Goal: Information Seeking & Learning: Find specific page/section

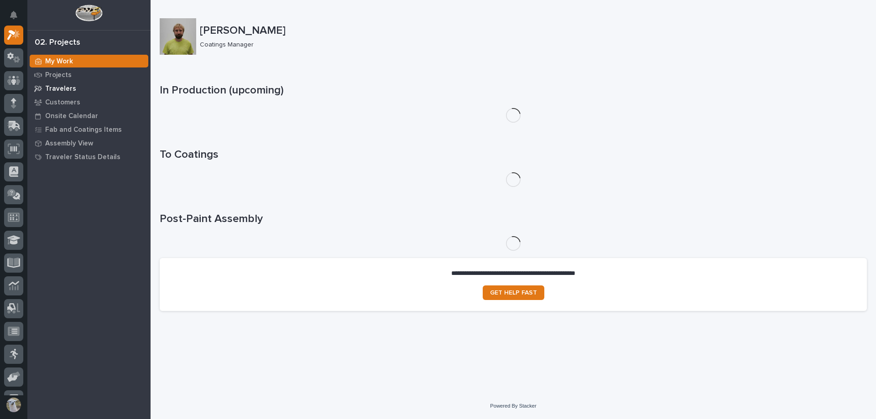
click at [62, 86] on p "Travelers" at bounding box center [60, 89] width 31 height 8
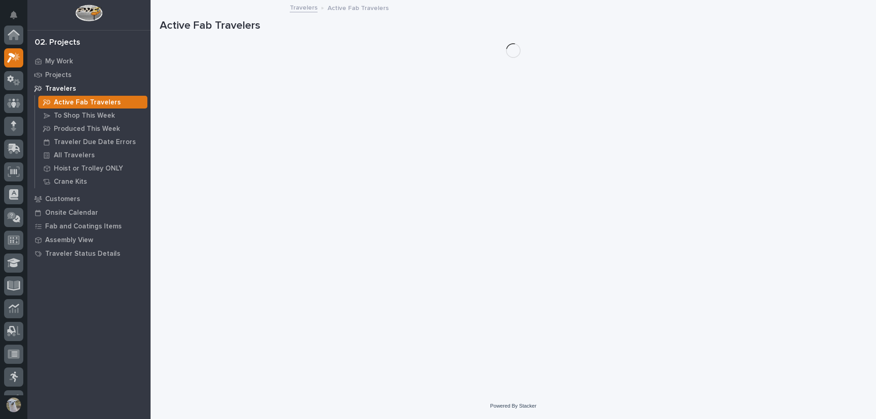
scroll to position [23, 0]
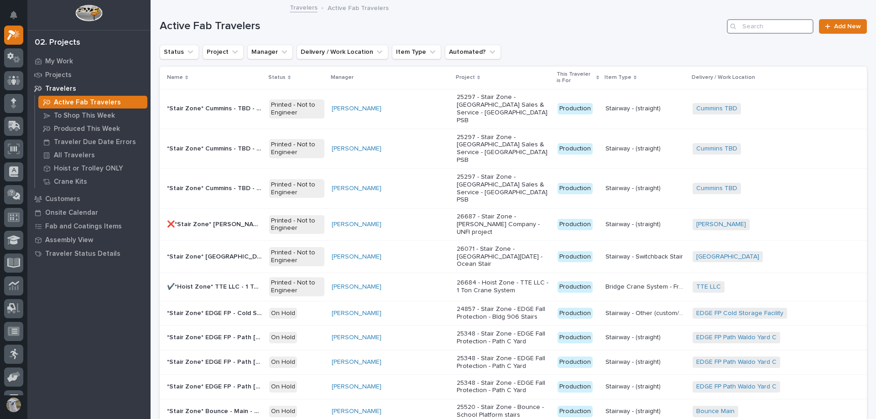
click at [769, 28] on input "Search" at bounding box center [770, 26] width 87 height 15
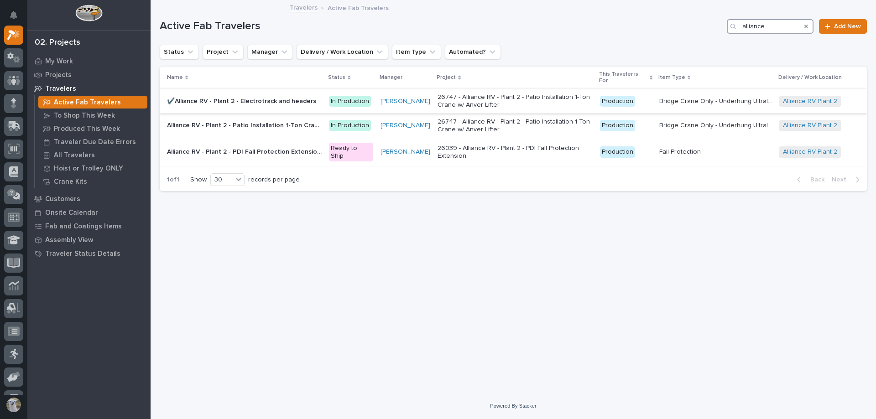
type input "alliance"
click at [251, 96] on p "✔️Alliance RV - Plant 2 - Electrotrack and headers" at bounding box center [242, 101] width 151 height 10
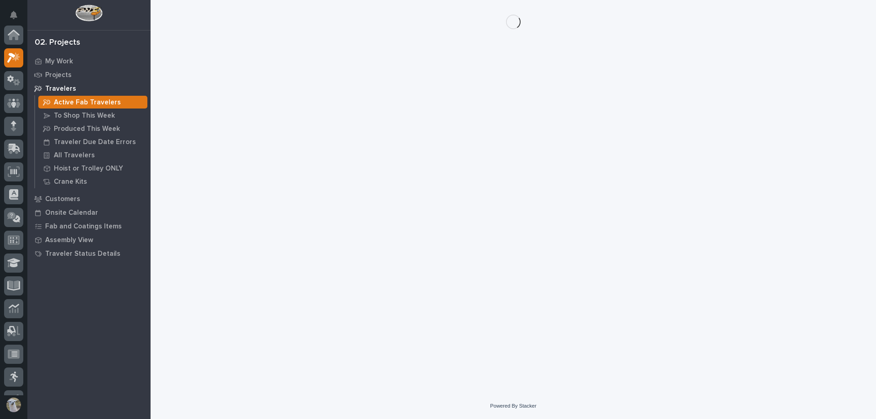
scroll to position [23, 0]
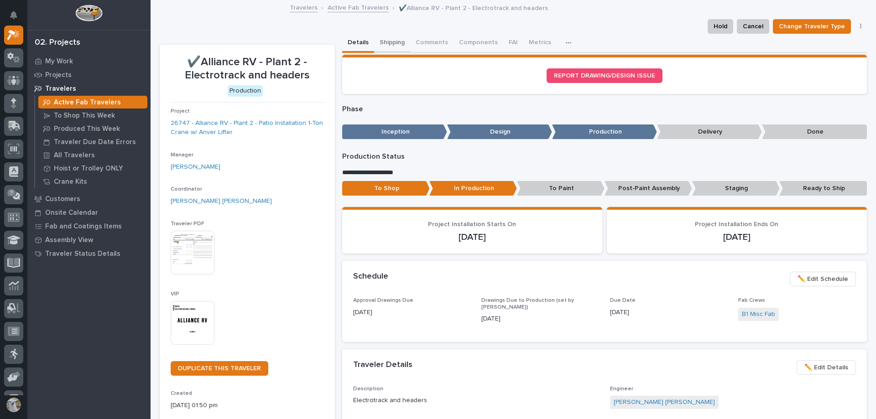
click at [386, 44] on button "Shipping" at bounding box center [392, 43] width 36 height 19
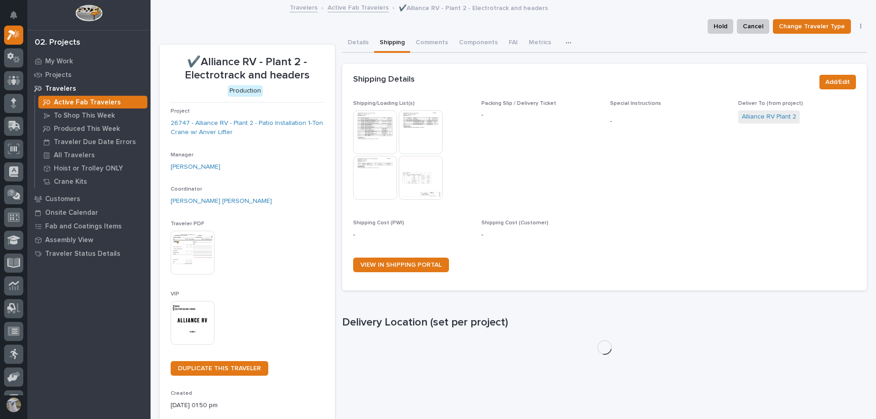
click at [372, 134] on img at bounding box center [375, 132] width 44 height 44
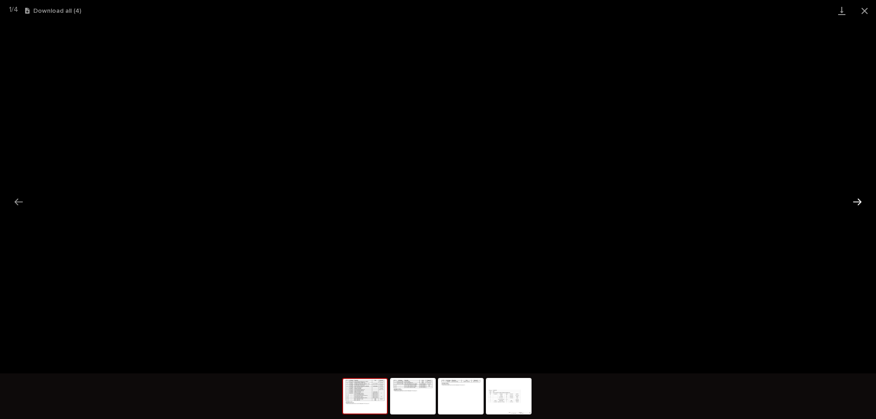
click at [857, 203] on button "Next slide" at bounding box center [857, 202] width 19 height 18
click at [861, 203] on button "Next slide" at bounding box center [857, 202] width 19 height 18
click at [860, 203] on button "Next slide" at bounding box center [857, 202] width 19 height 18
click at [419, 392] on img at bounding box center [413, 396] width 44 height 35
click at [857, 202] on button "Next slide" at bounding box center [857, 202] width 19 height 18
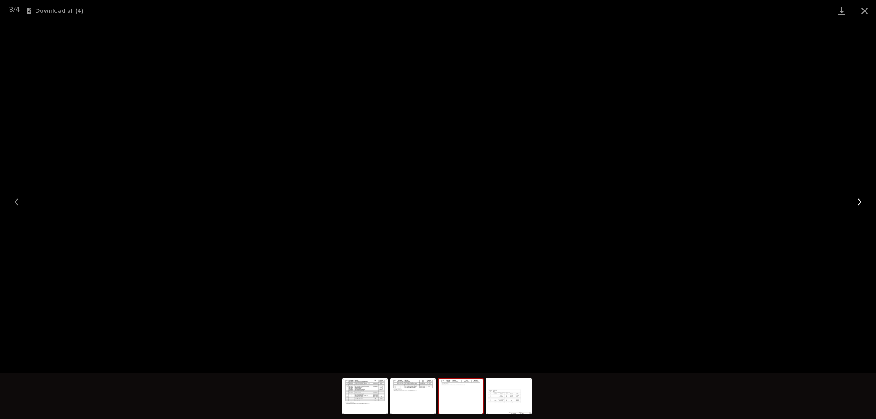
click at [857, 202] on button "Next slide" at bounding box center [857, 202] width 19 height 18
click at [12, 204] on button "Previous slide" at bounding box center [18, 202] width 19 height 18
click at [870, 10] on button "Close gallery" at bounding box center [865, 10] width 23 height 21
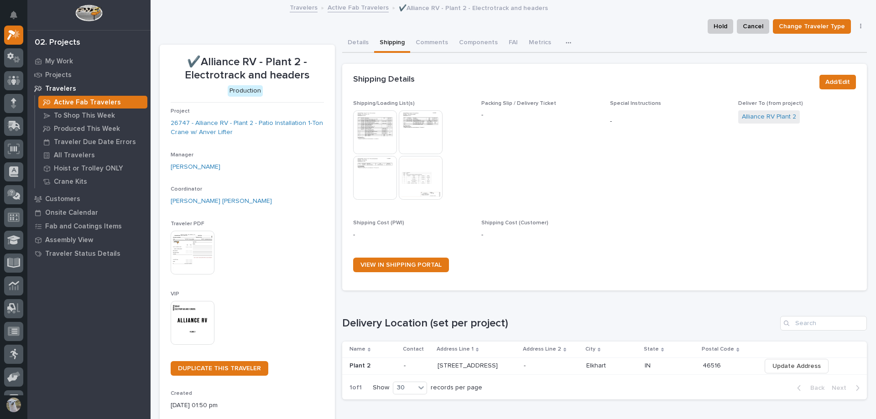
click at [356, 8] on link "Active Fab Travelers" at bounding box center [358, 7] width 61 height 10
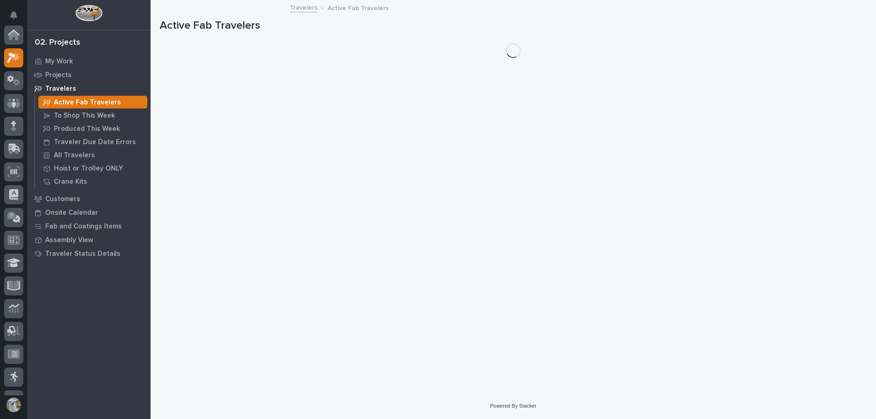
scroll to position [23, 0]
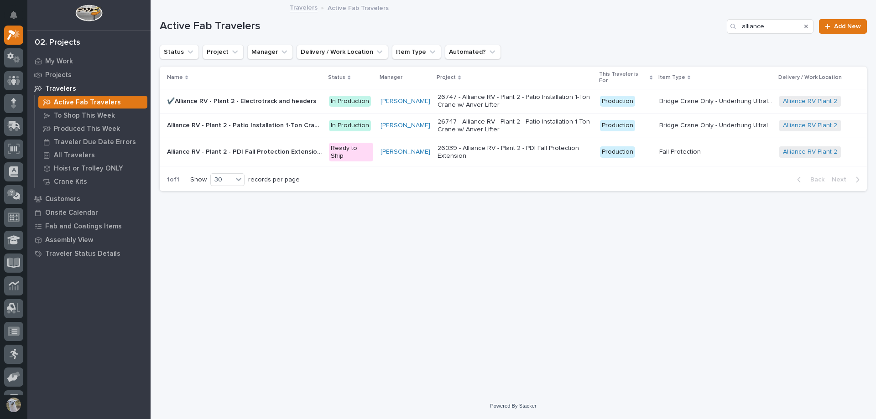
click at [238, 120] on p "Alliance RV - Plant 2 - Patio Installation 1-Ton Crane UH Ultralite Bridge" at bounding box center [245, 125] width 157 height 10
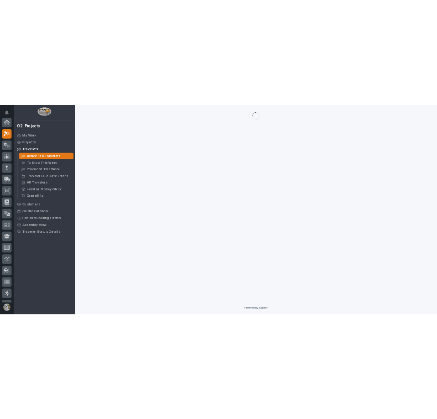
scroll to position [23, 0]
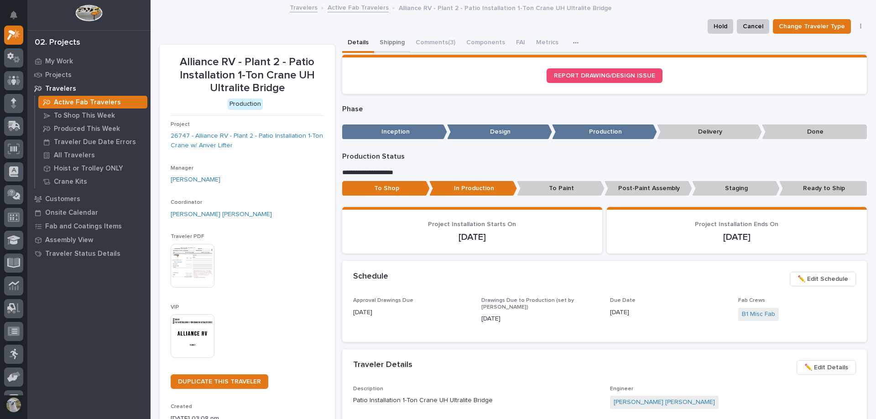
click at [386, 40] on button "Shipping" at bounding box center [392, 43] width 36 height 19
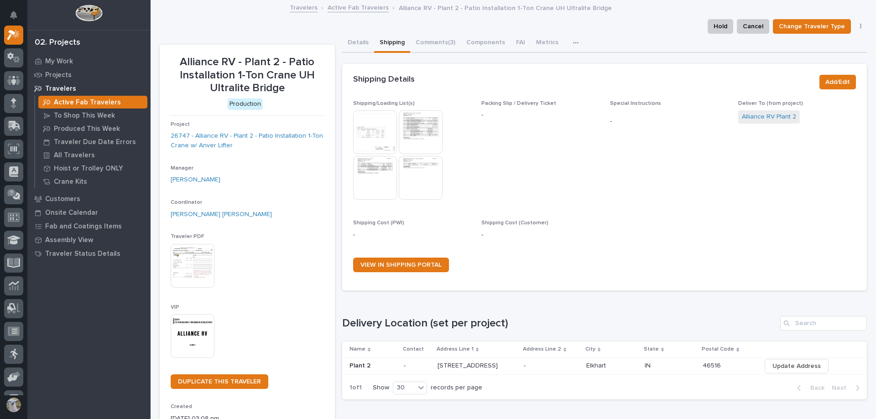
click at [370, 134] on img at bounding box center [375, 132] width 44 height 44
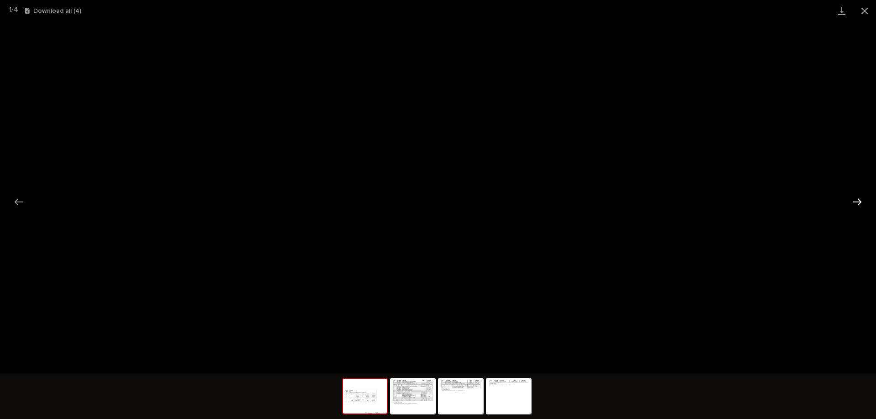
click at [859, 200] on button "Next slide" at bounding box center [857, 202] width 19 height 18
click at [857, 197] on button "Next slide" at bounding box center [857, 202] width 19 height 18
click at [865, 10] on button "Close gallery" at bounding box center [865, 10] width 23 height 21
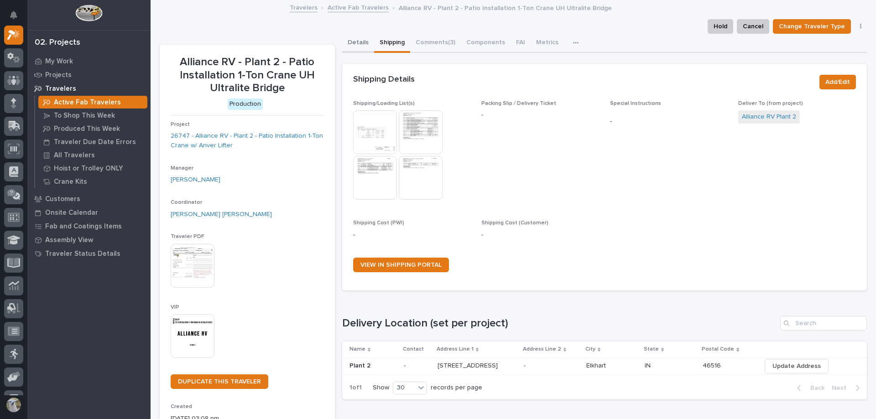
click at [367, 41] on button "Details" at bounding box center [358, 43] width 32 height 19
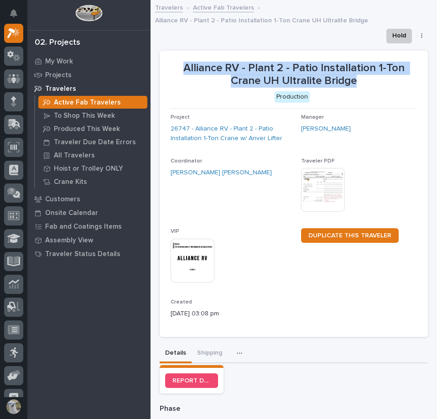
drag, startPoint x: 179, startPoint y: 63, endPoint x: 353, endPoint y: 85, distance: 175.2
click at [353, 85] on p "Alliance RV - Plant 2 - Patio Installation 1-Ton Crane UH Ultralite Bridge" at bounding box center [294, 75] width 246 height 26
copy p "Alliance RV - Plant 2 - Patio Installation 1-Ton Crane UH Ultralite Bridge"
click at [223, 7] on link "Active Fab Travelers" at bounding box center [223, 7] width 61 height 10
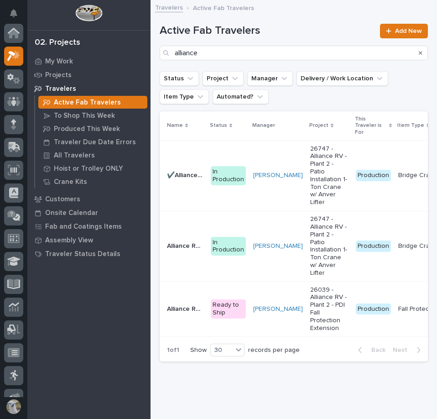
scroll to position [23, 0]
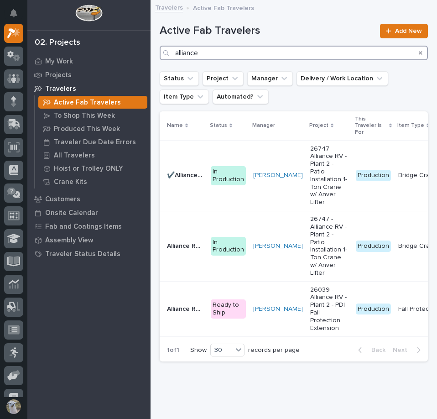
click at [317, 59] on input "alliance" at bounding box center [294, 53] width 268 height 15
type input "a"
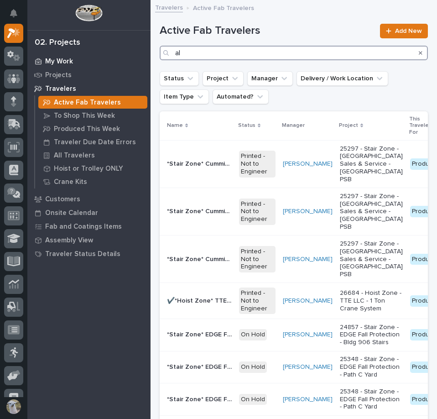
type input "al"
click at [51, 60] on p "My Work" at bounding box center [59, 62] width 28 height 8
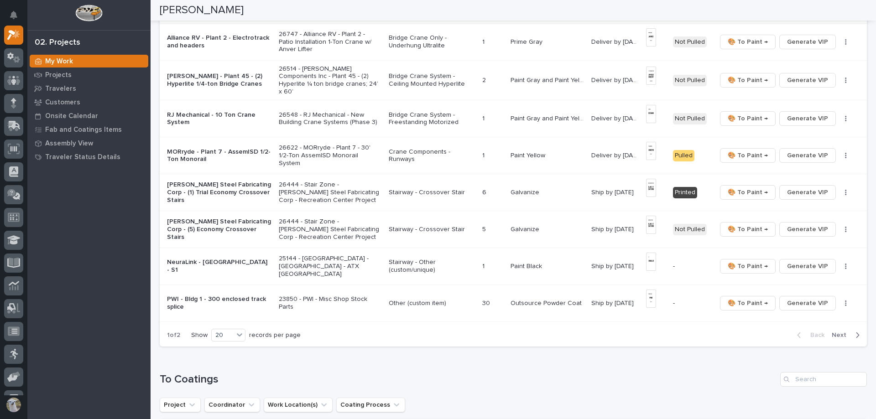
scroll to position [593, 0]
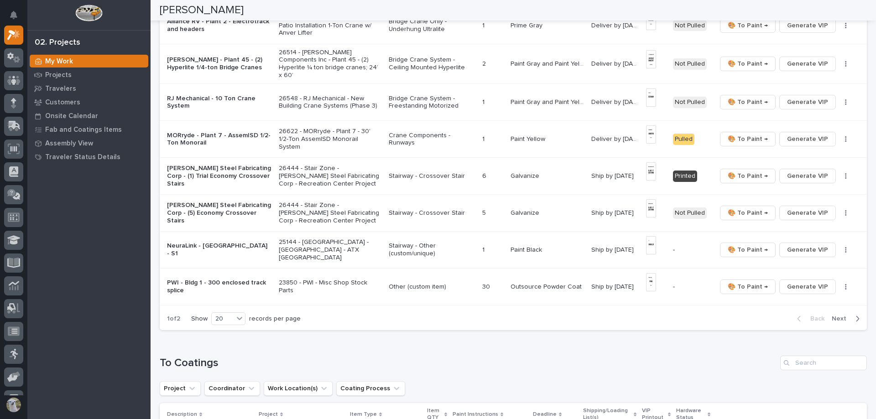
click at [832, 315] on span "Next" at bounding box center [842, 319] width 20 height 8
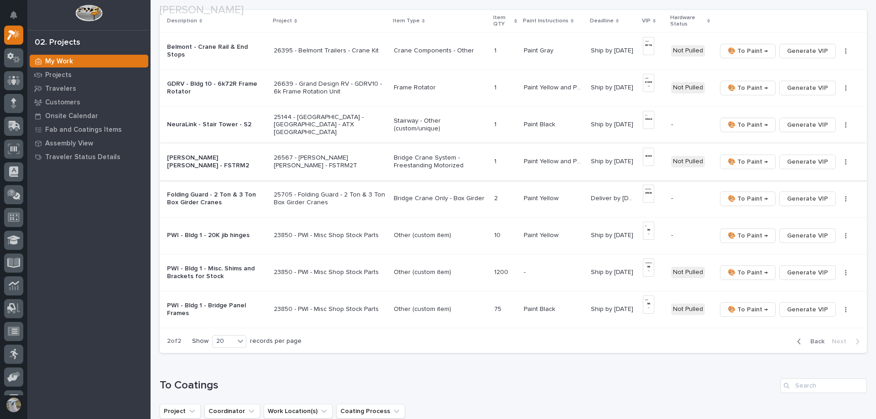
scroll to position [143, 0]
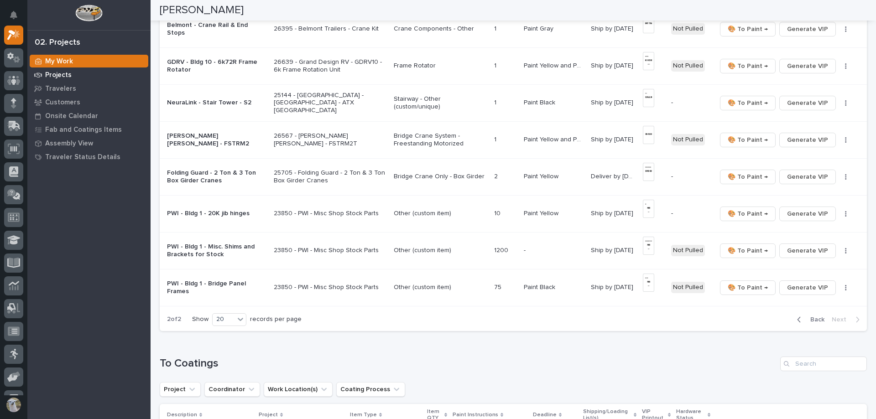
click at [64, 75] on p "Projects" at bounding box center [58, 75] width 26 height 8
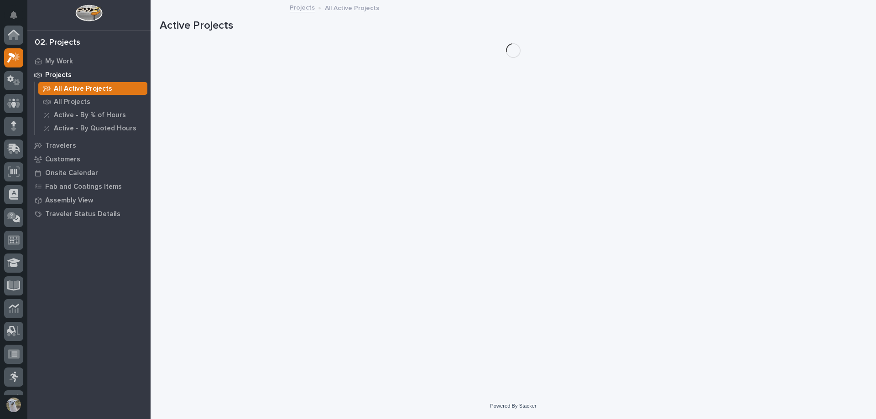
scroll to position [23, 0]
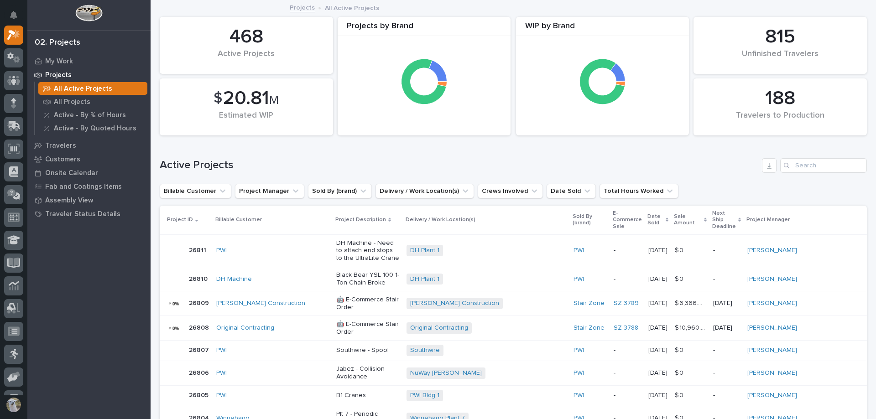
click at [52, 137] on div "Projects All Active Projects All Projects Active - By % of Hours Active - By Qu…" at bounding box center [88, 103] width 123 height 71
click at [53, 141] on div "Travelers" at bounding box center [89, 145] width 119 height 13
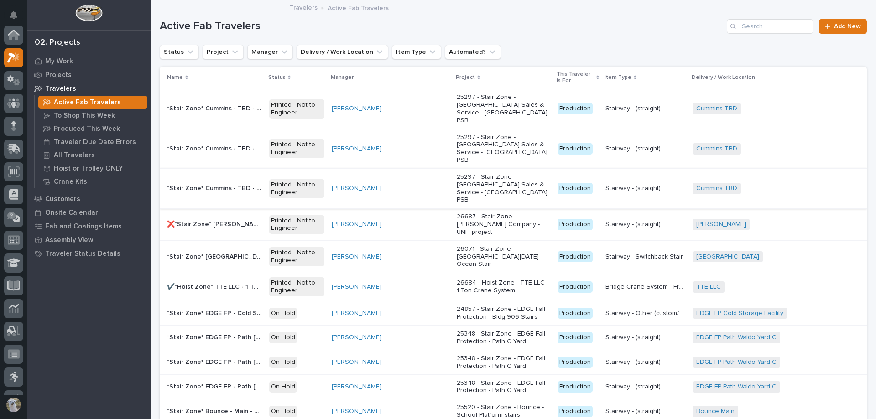
scroll to position [23, 0]
click at [221, 52] on button "Project" at bounding box center [223, 52] width 41 height 15
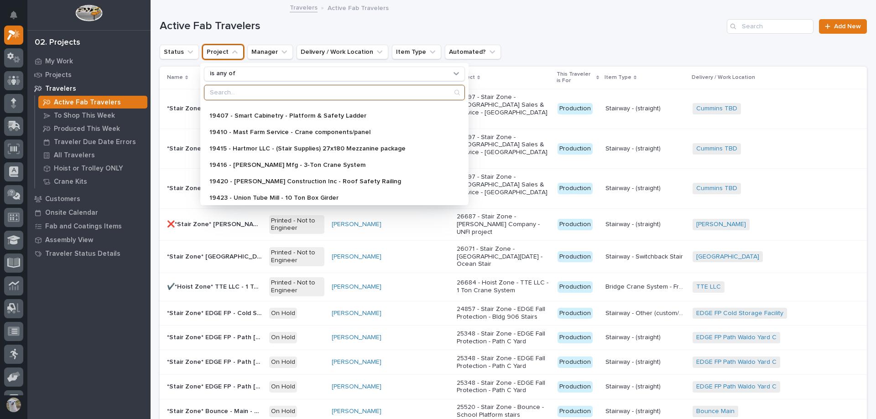
scroll to position [228, 0]
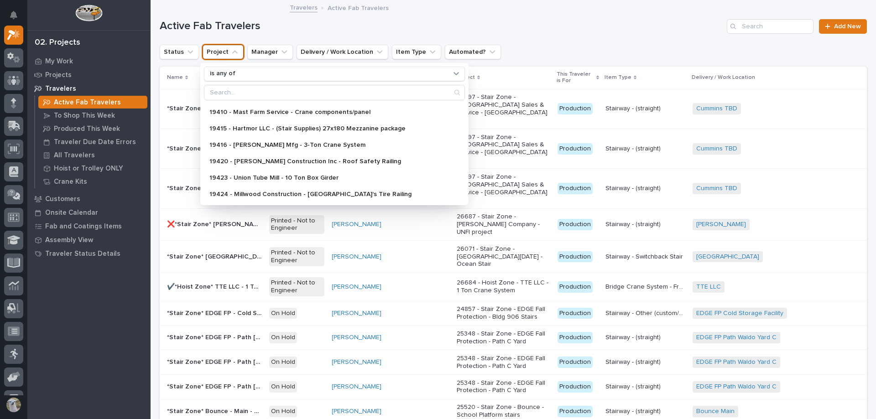
click at [108, 284] on div "My Work Projects Travelers Active Fab Travelers To Shop This Week Produced This…" at bounding box center [88, 236] width 123 height 365
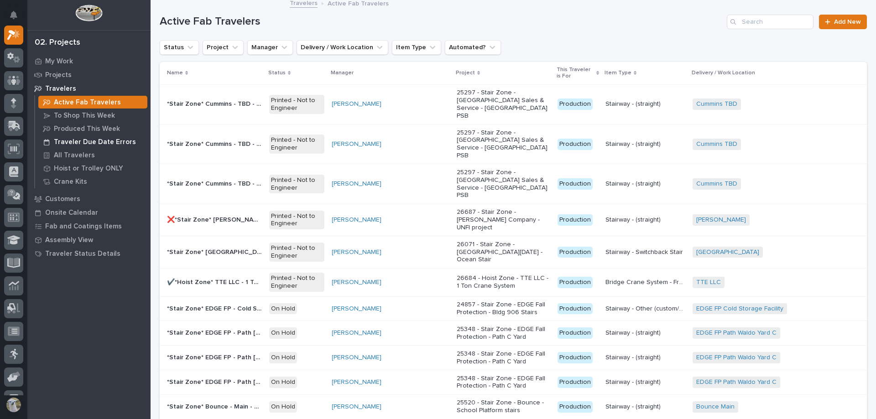
scroll to position [0, 0]
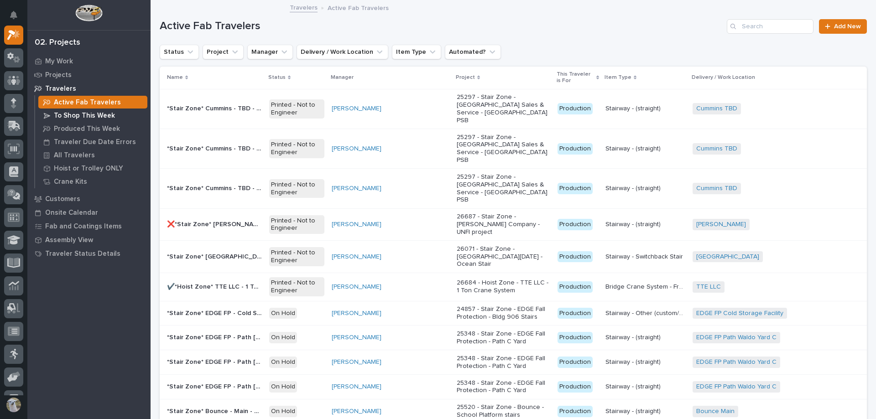
click at [79, 116] on p "To Shop This Week" at bounding box center [84, 116] width 61 height 8
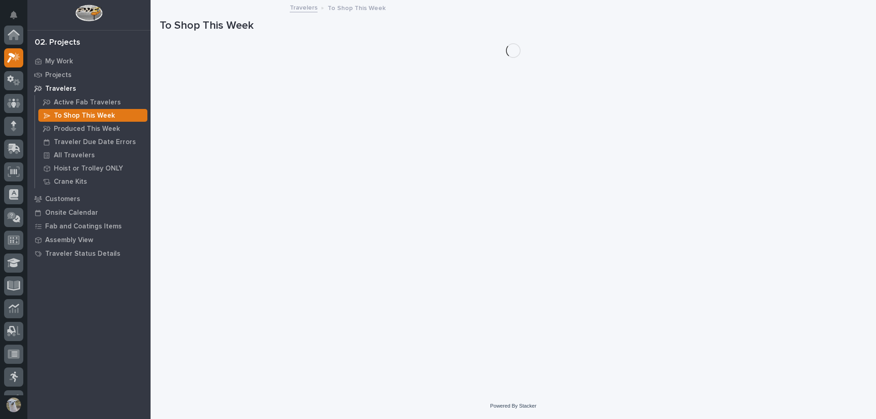
scroll to position [23, 0]
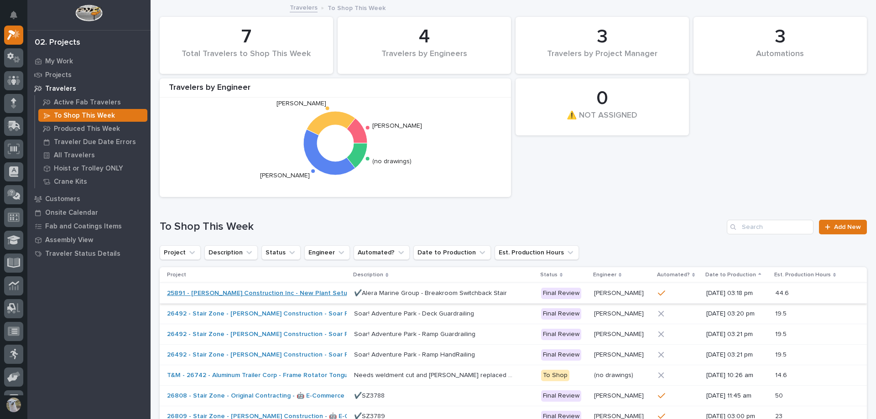
click at [284, 293] on link "25891 - [PERSON_NAME] Construction Inc - New Plant Setup - Mezzanine Project" at bounding box center [290, 294] width 246 height 8
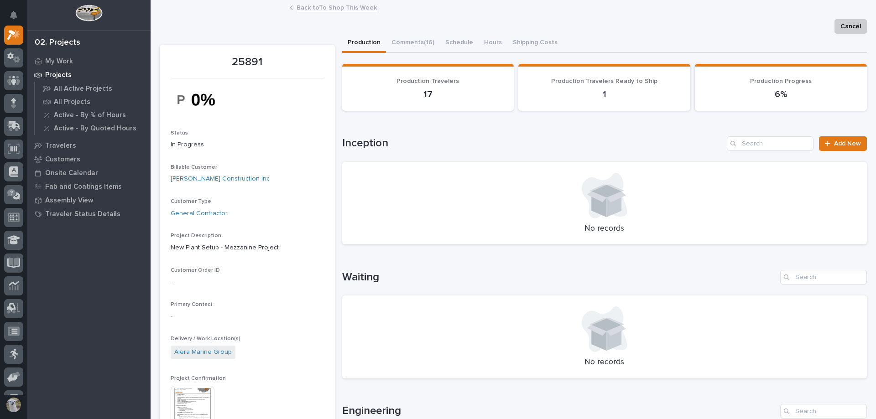
click at [196, 404] on img at bounding box center [193, 408] width 44 height 44
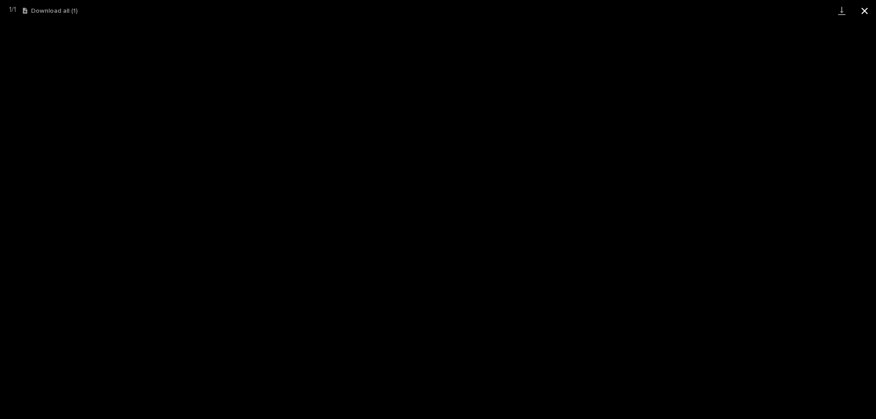
click at [871, 8] on button "Close gallery" at bounding box center [865, 10] width 23 height 21
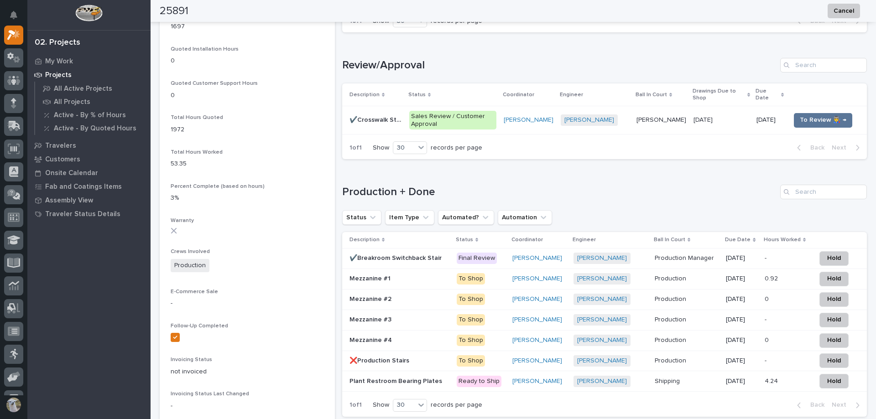
scroll to position [639, 0]
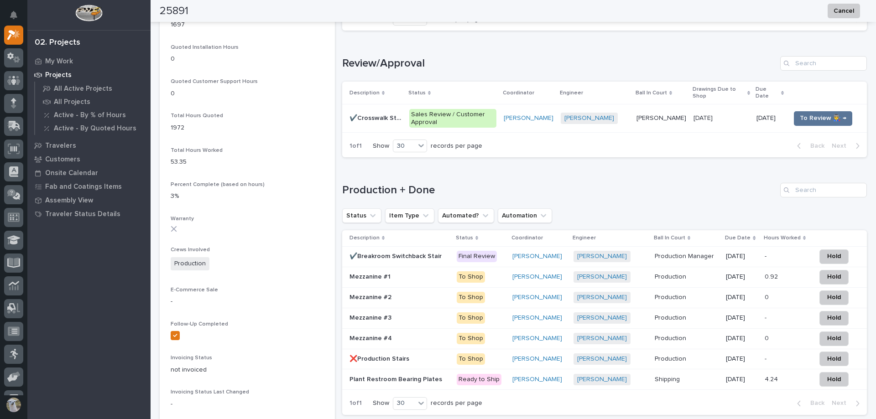
click at [368, 277] on p "Mezzanine #1" at bounding box center [371, 277] width 43 height 10
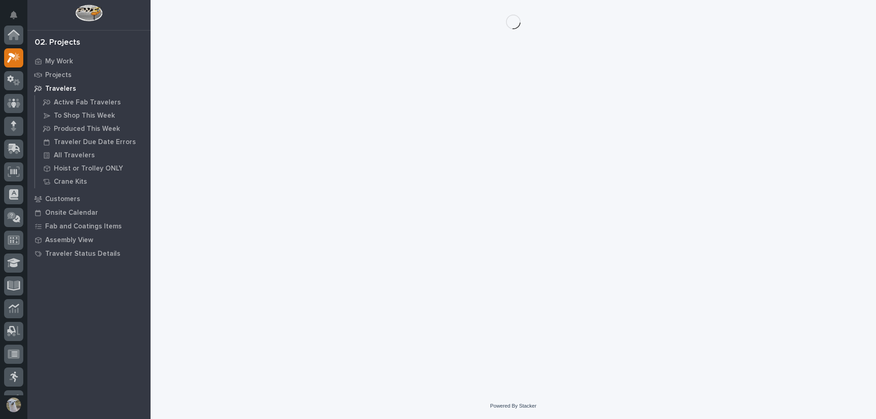
scroll to position [23, 0]
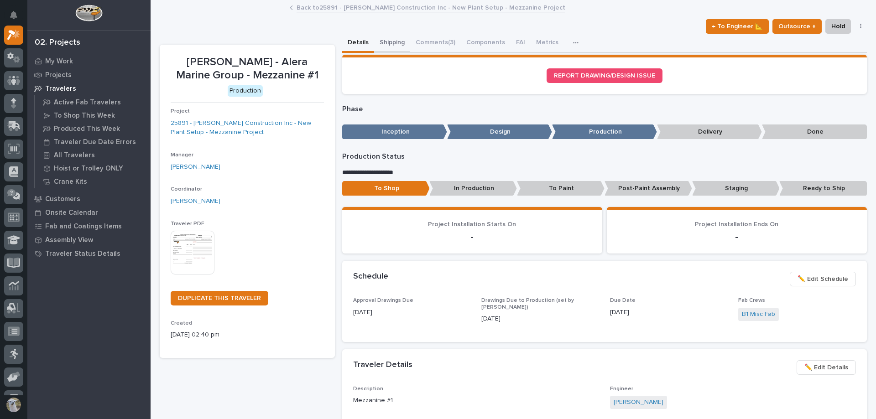
click at [393, 41] on button "Shipping" at bounding box center [392, 43] width 36 height 19
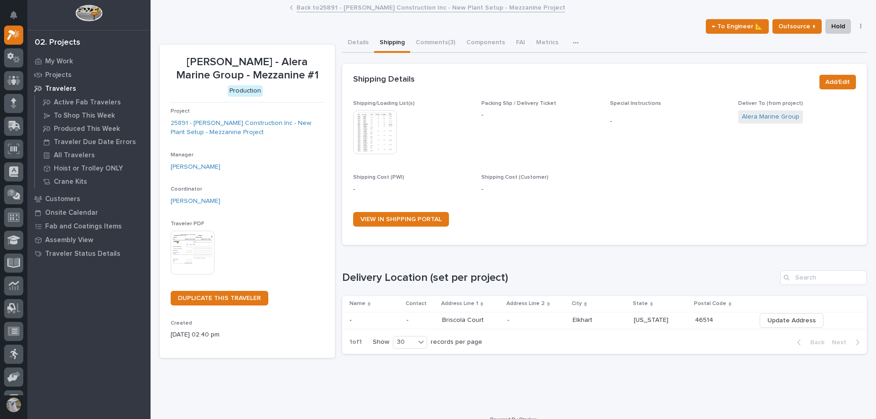
click at [372, 131] on img at bounding box center [375, 132] width 44 height 44
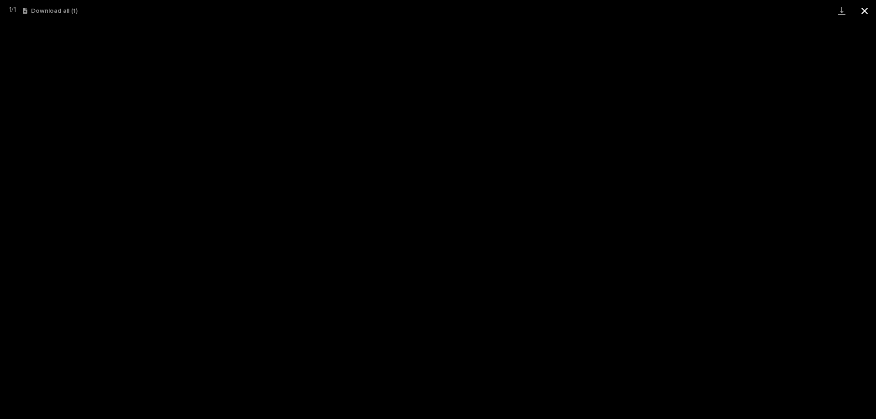
click at [862, 5] on button "Close gallery" at bounding box center [865, 10] width 23 height 21
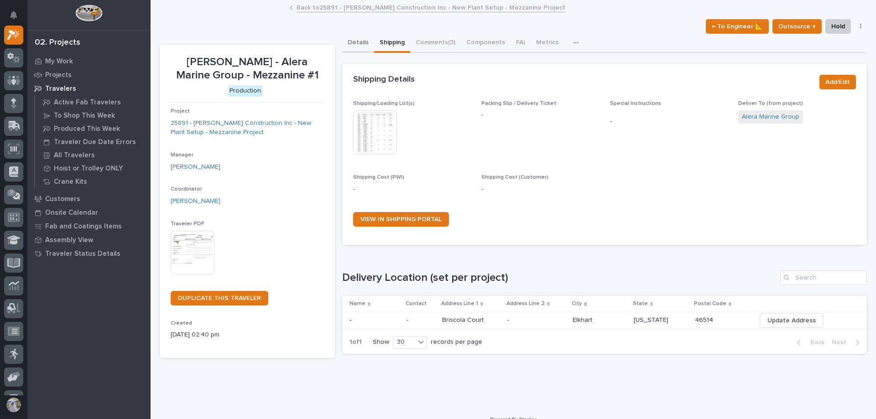
click at [353, 46] on button "Details" at bounding box center [358, 43] width 32 height 19
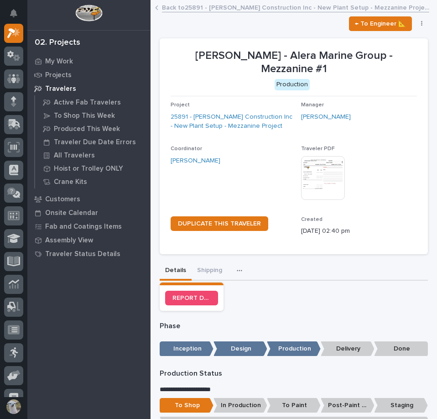
click at [198, 10] on link "Back to 25891 - [PERSON_NAME] Construction Inc - New Plant Setup - Mezzanine Pr…" at bounding box center [295, 7] width 267 height 10
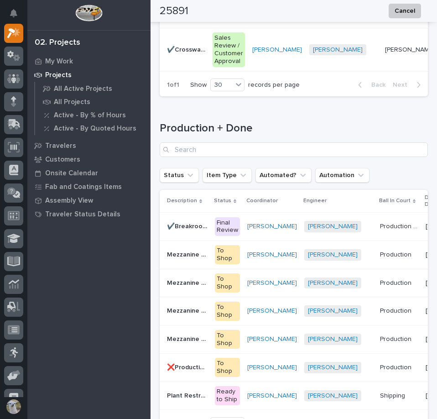
scroll to position [1415, 0]
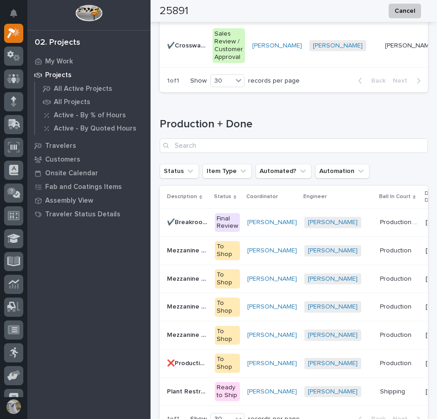
click at [193, 283] on p "Mezzanine #2" at bounding box center [188, 278] width 42 height 10
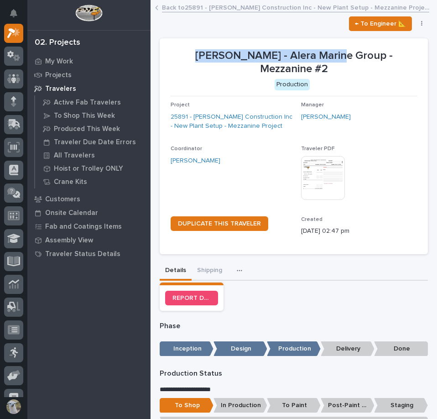
drag, startPoint x: 181, startPoint y: 53, endPoint x: 322, endPoint y: 61, distance: 141.3
click at [322, 61] on p "[PERSON_NAME] - Alera Marine Group - Mezzanine #2" at bounding box center [294, 62] width 246 height 26
copy p "[PERSON_NAME] - Alera Marine Group"
